Goal: Transaction & Acquisition: Purchase product/service

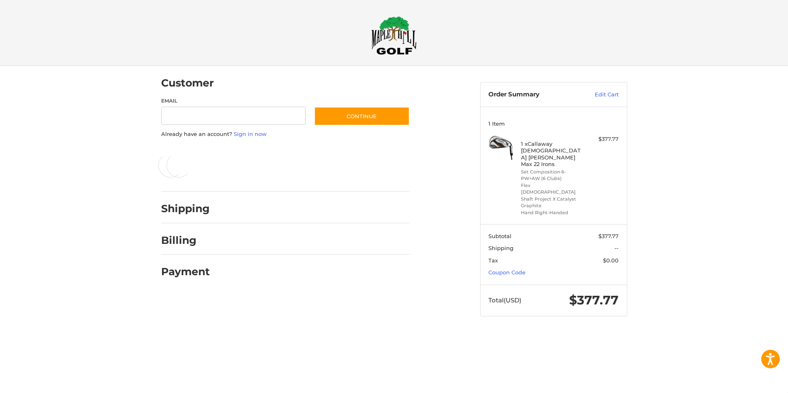
click at [231, 117] on input "Email" at bounding box center [233, 116] width 145 height 19
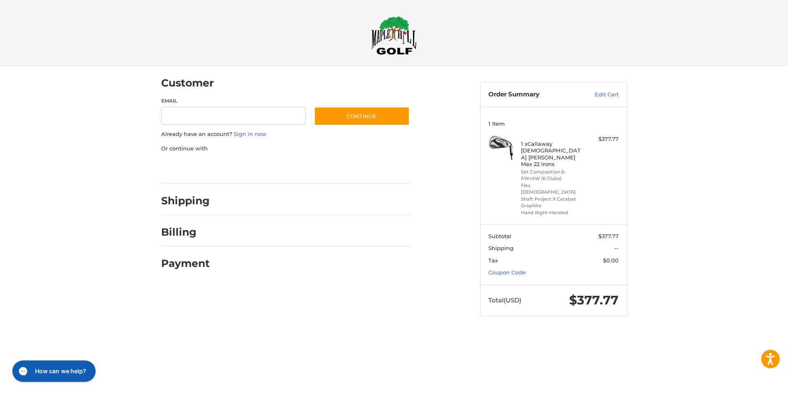
click at [23, 131] on div "Customer Guest Customer Email Subscribe to our newsletter. Continue Already hav…" at bounding box center [394, 199] width 788 height 266
click at [177, 114] on input "Email" at bounding box center [233, 116] width 145 height 19
type input "**********"
click at [342, 122] on button "Continue" at bounding box center [362, 116] width 96 height 19
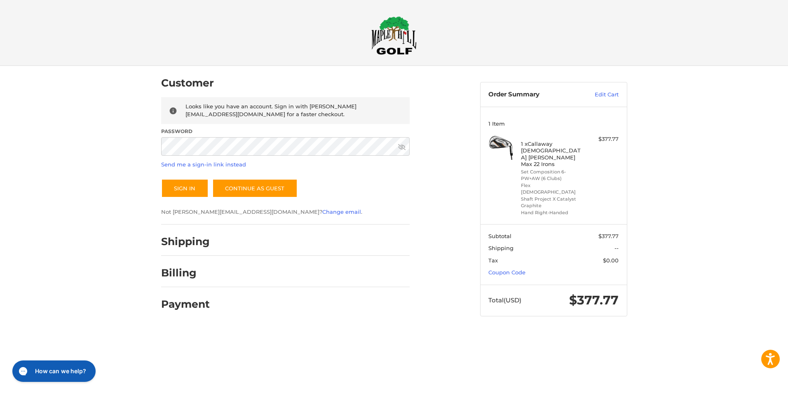
click at [691, 333] on div at bounding box center [394, 333] width 788 height 0
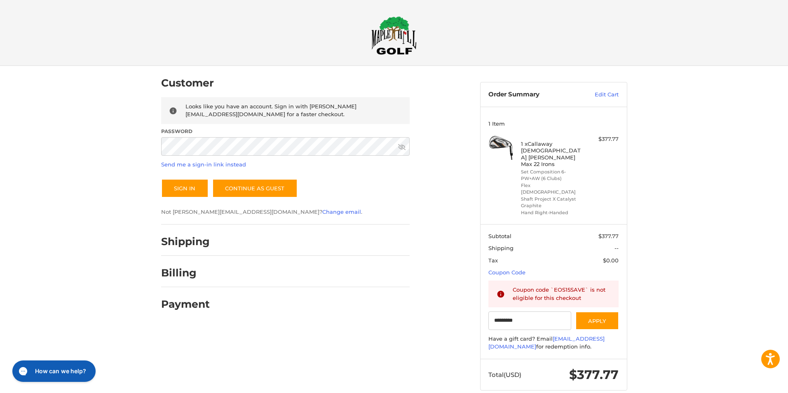
type input "*********"
click at [184, 189] on button "Sign In" at bounding box center [184, 188] width 47 height 19
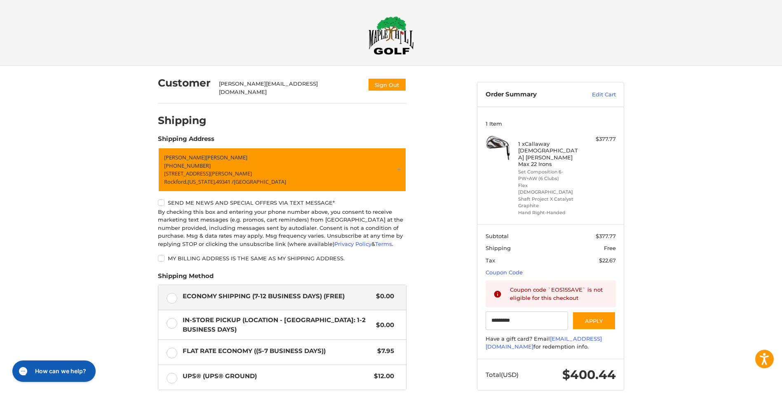
click at [431, 156] on ol "Customer [PERSON_NAME][EMAIL_ADDRESS][DOMAIN_NAME] Sign Out Shipping POWERED BY…" at bounding box center [298, 279] width 281 height 426
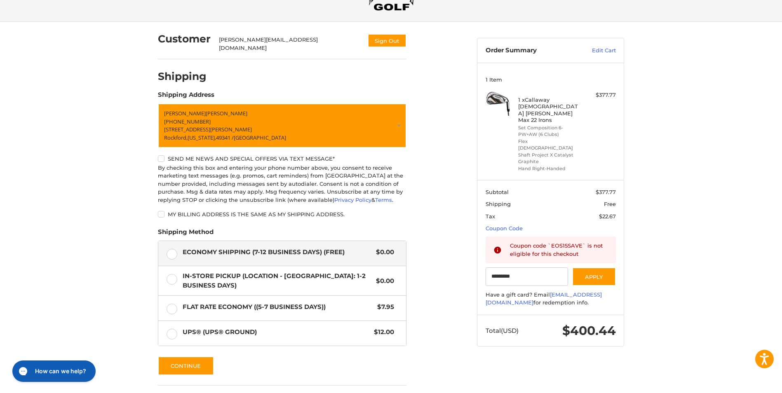
scroll to position [103, 0]
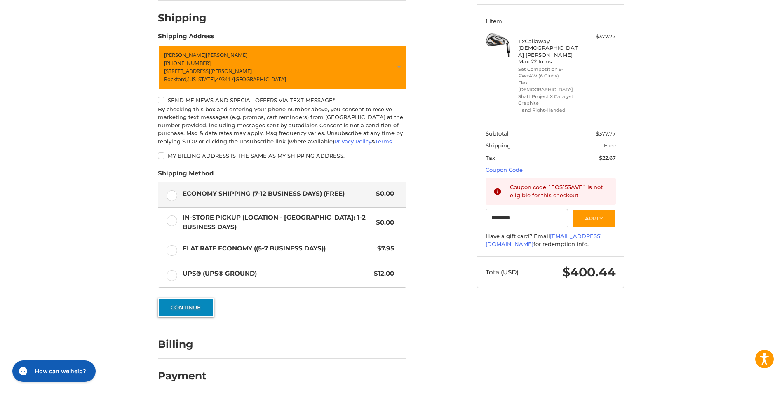
click at [183, 305] on button "Continue" at bounding box center [186, 307] width 56 height 19
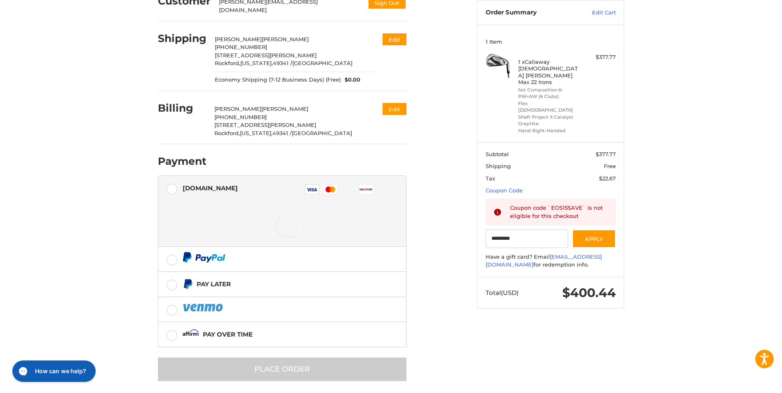
scroll to position [82, 0]
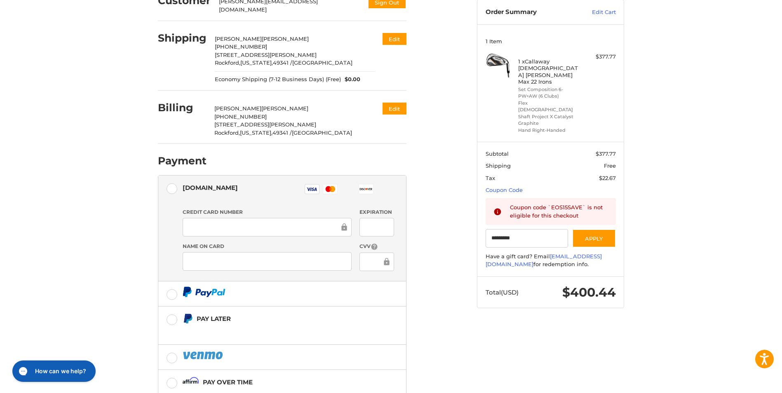
click at [192, 233] on div "Credit Card Number Expiration Name on Card CVV" at bounding box center [288, 243] width 220 height 69
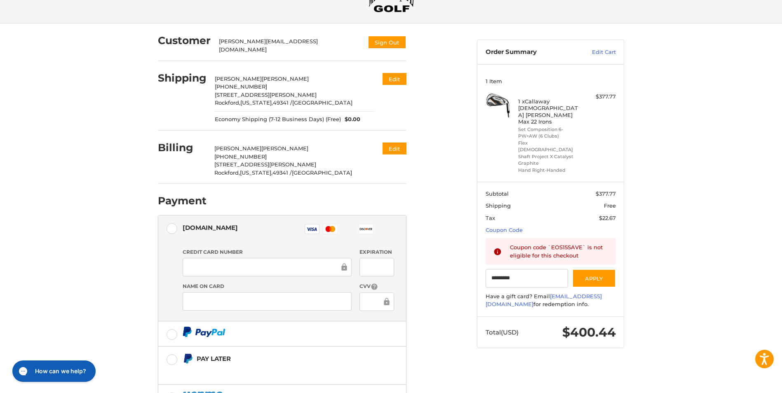
scroll to position [0, 0]
